Goal: Task Accomplishment & Management: Complete application form

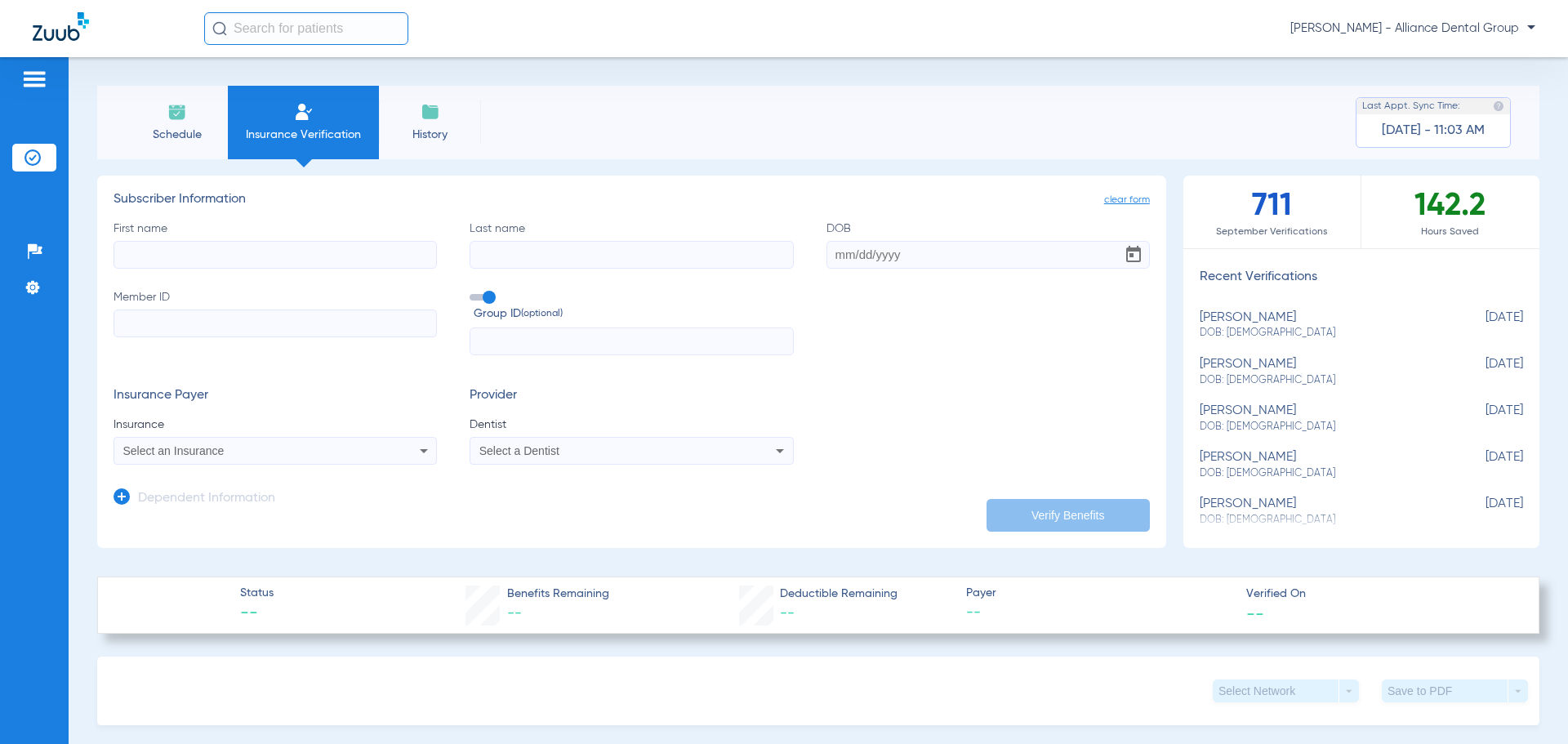
click at [267, 255] on input "First name" at bounding box center [275, 255] width 324 height 28
type input "trovero"
type input "[PERSON_NAME]"
type input "[DATE]"
type input "326926251"
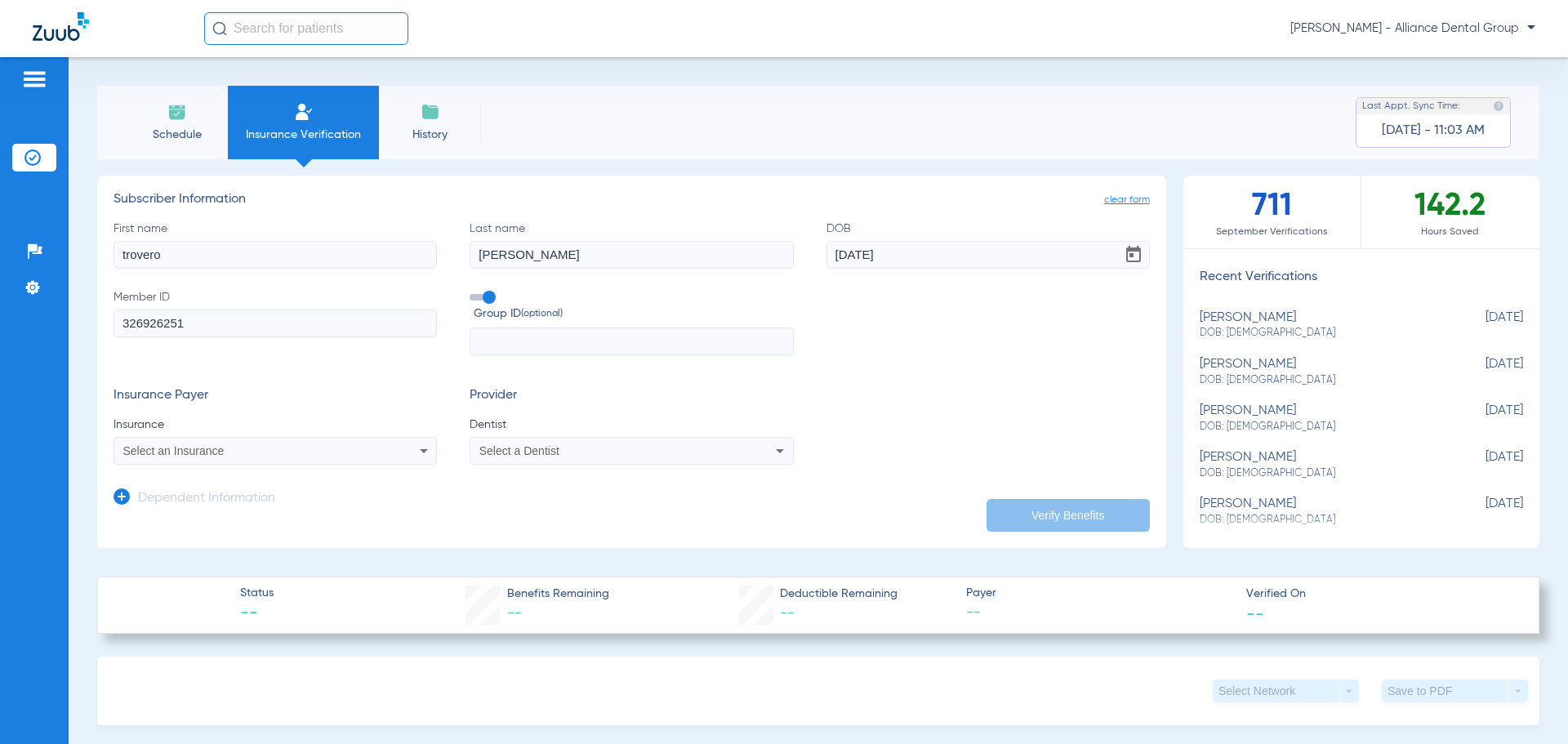
click at [398, 457] on div "Select an Insurance" at bounding box center [275, 450] width 322 height 19
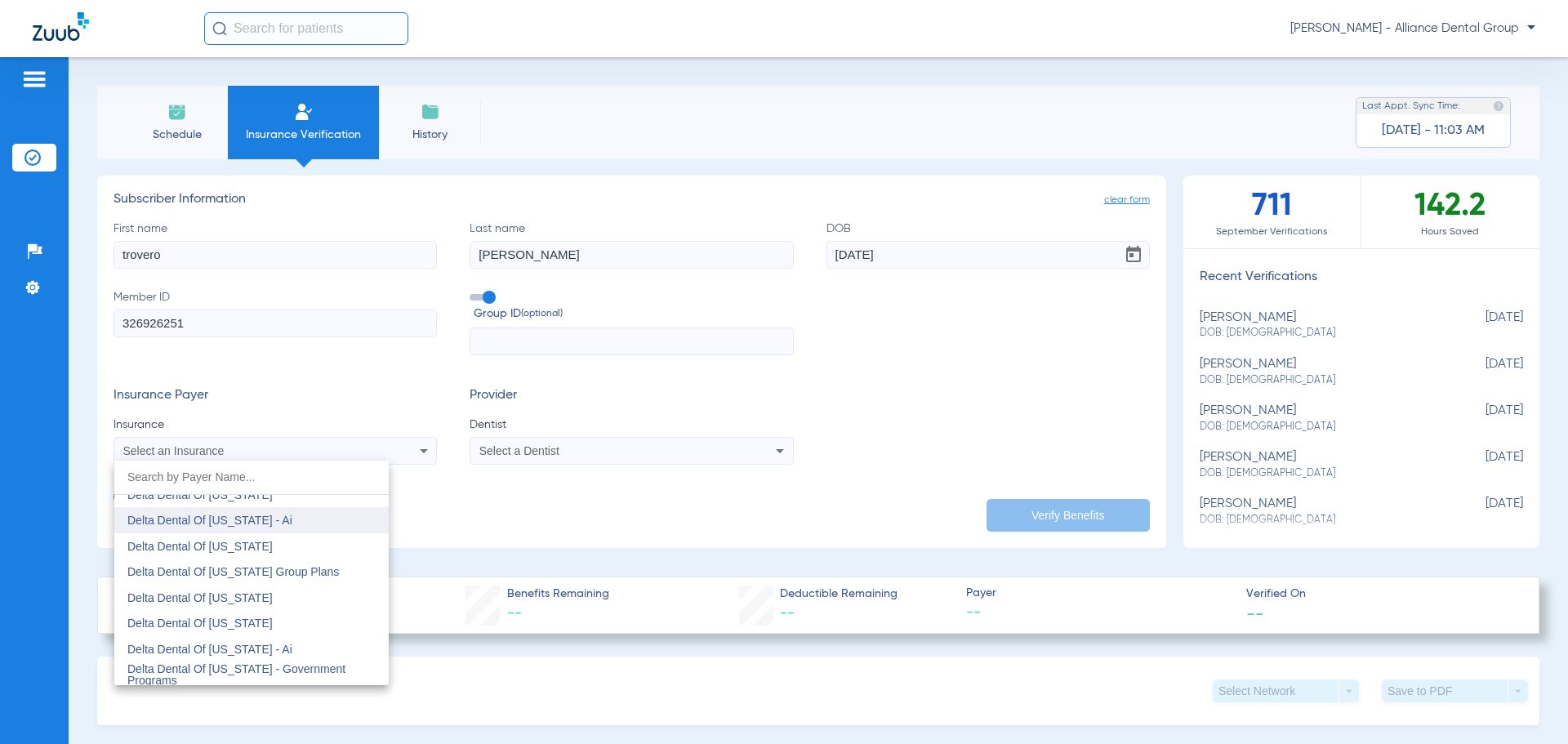
scroll to position [3265, 0]
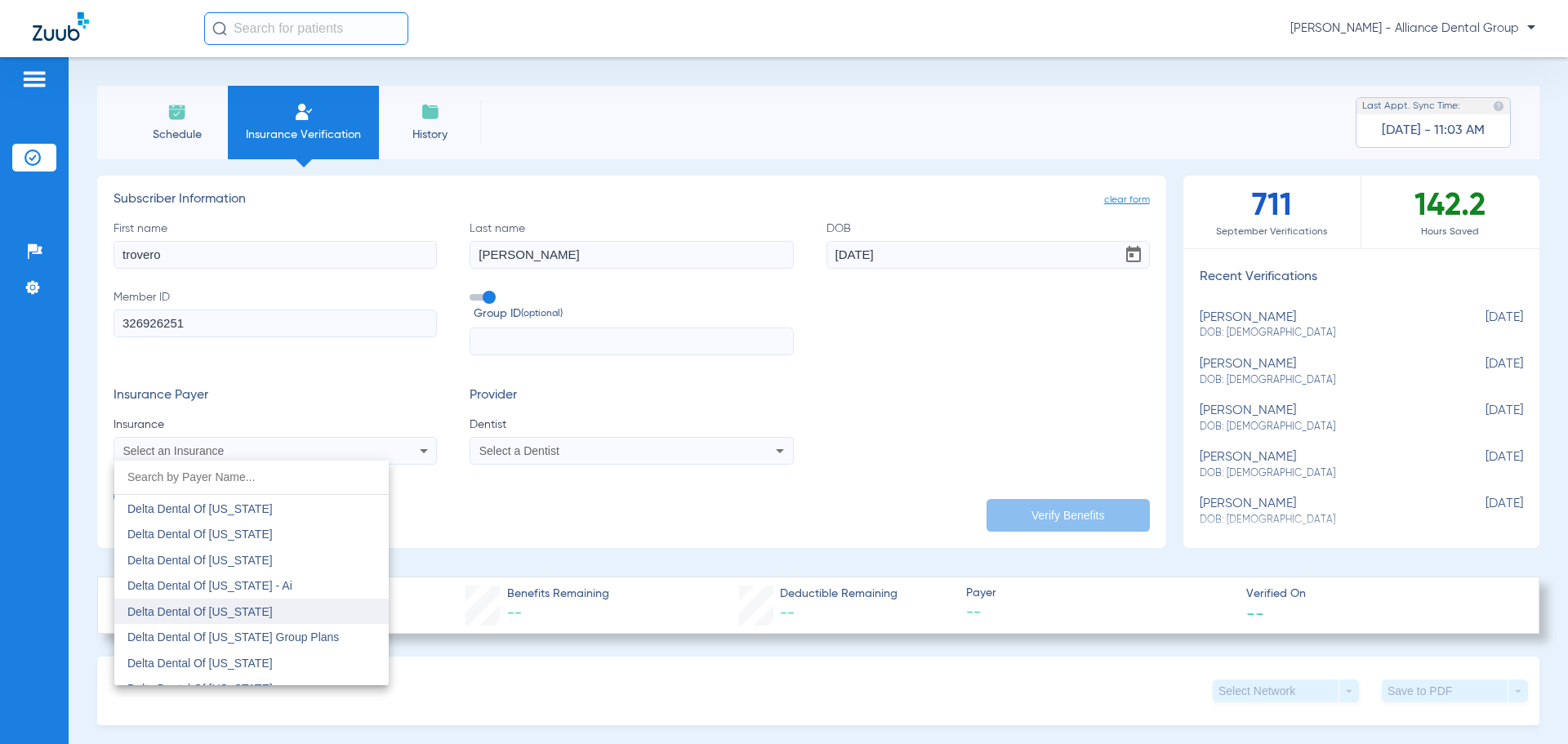
click at [328, 618] on mat-option "Delta Dental Of [US_STATE]" at bounding box center [252, 611] width 275 height 26
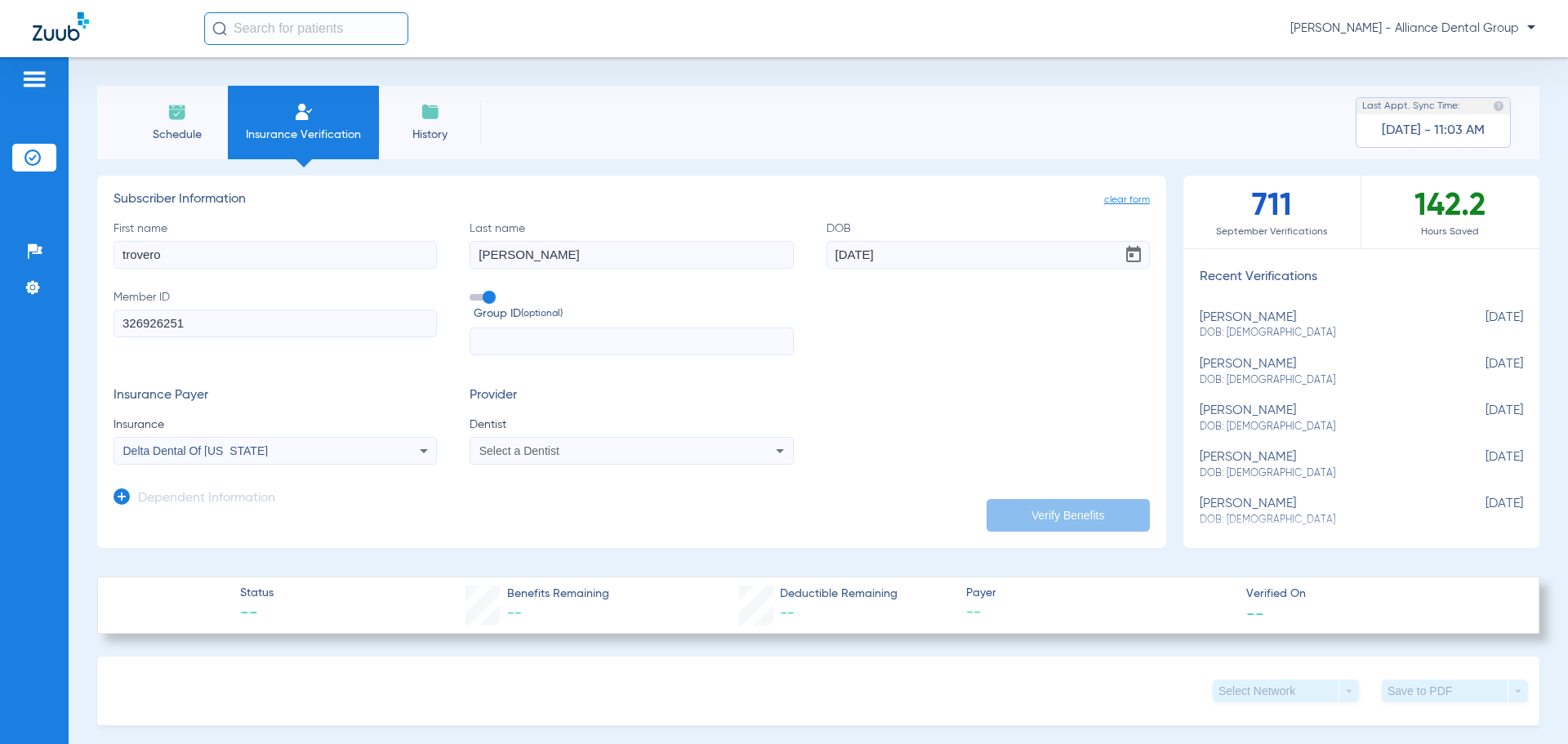
click at [770, 453] on icon at bounding box center [780, 450] width 19 height 19
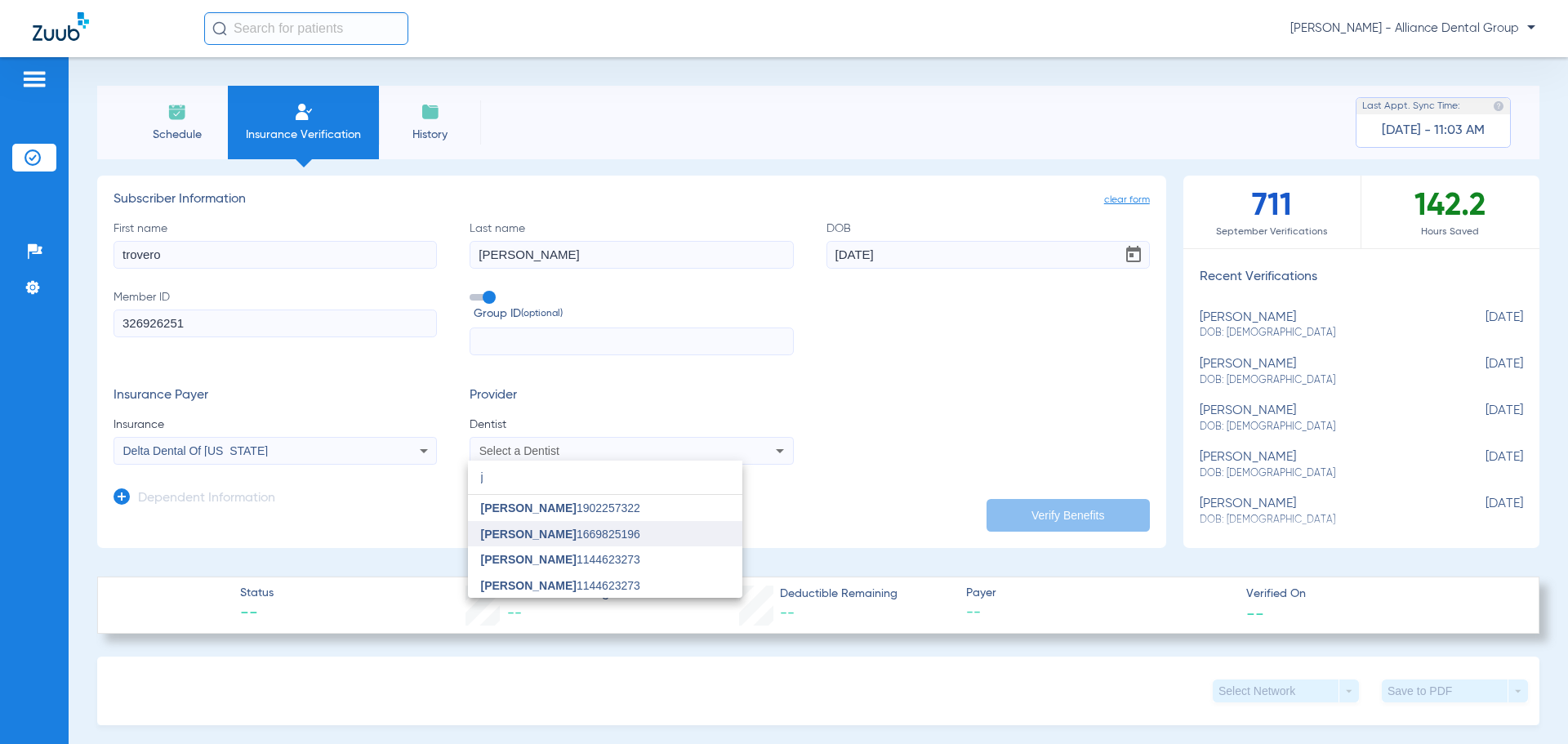
type input "j"
click at [595, 529] on span "[PERSON_NAME] 1669825196" at bounding box center [561, 534] width 159 height 11
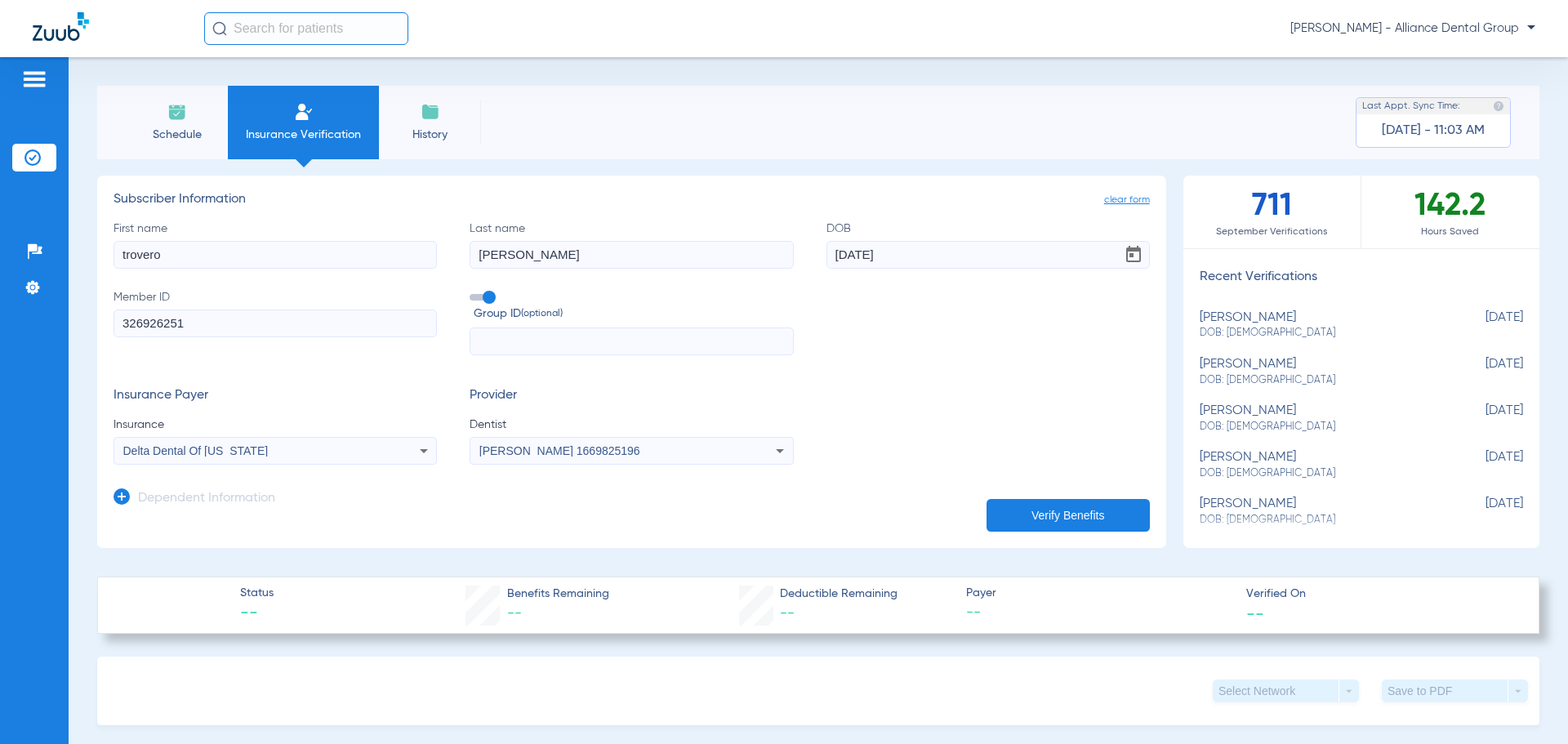
click at [1037, 507] on button "Verify Benefits" at bounding box center [1068, 514] width 164 height 33
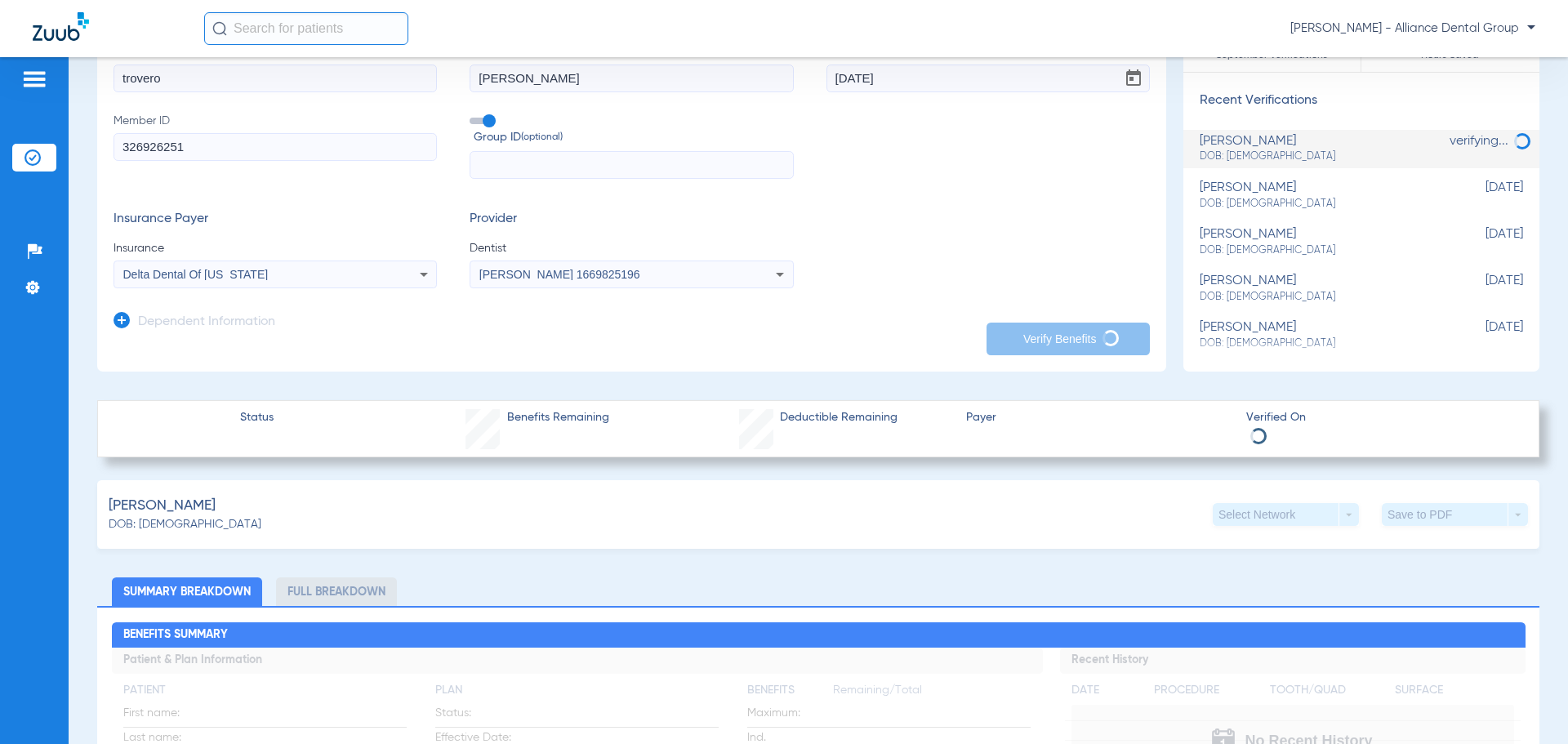
scroll to position [326, 0]
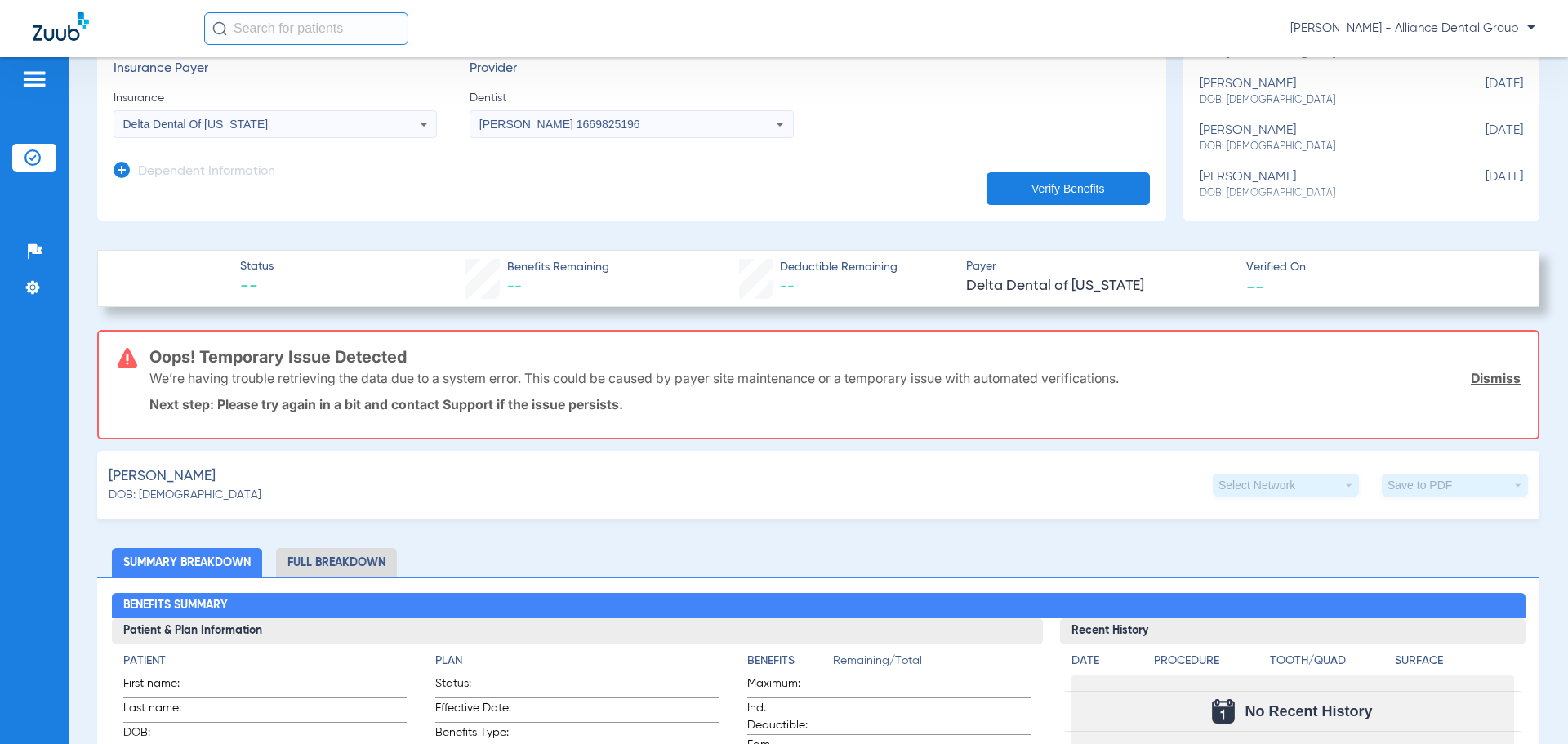
click at [1066, 185] on button "Verify Benefits" at bounding box center [1068, 188] width 164 height 33
